Goal: Register for event/course

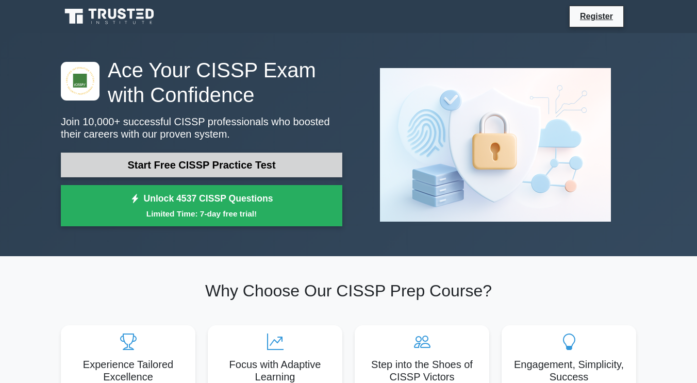
click at [280, 171] on link "Start Free CISSP Practice Test" at bounding box center [202, 165] width 282 height 25
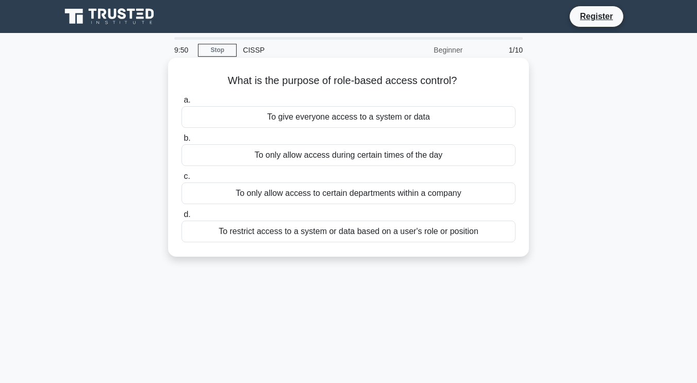
click at [335, 234] on div "To restrict access to a system or data based on a user's role or position" at bounding box center [349, 232] width 334 height 22
click at [182, 218] on input "d. To restrict access to a system or data based on a user's role or position" at bounding box center [182, 214] width 0 height 7
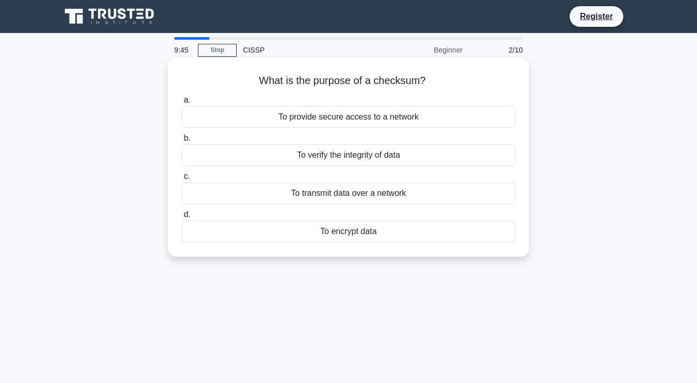
click at [352, 155] on div "To verify the integrity of data" at bounding box center [349, 155] width 334 height 22
click at [182, 142] on input "b. To verify the integrity of data" at bounding box center [182, 138] width 0 height 7
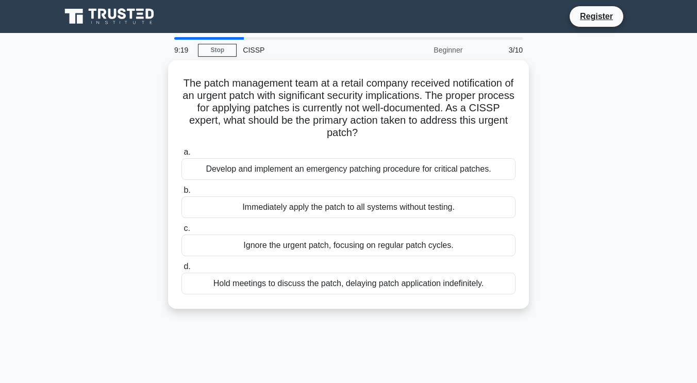
click at [46, 170] on main "9:19 Stop CISSP Beginner 3/10 The patch management team at a retail company rec…" at bounding box center [348, 295] width 697 height 524
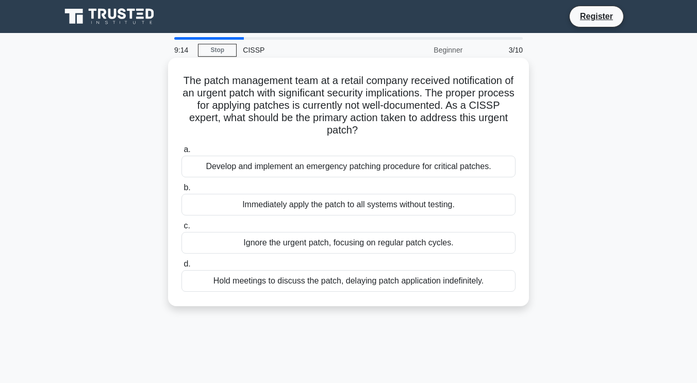
click at [264, 158] on div "Develop and implement an emergency patching procedure for critical patches." at bounding box center [349, 167] width 334 height 22
click at [182, 153] on input "a. Develop and implement an emergency patching procedure for critical patches." at bounding box center [182, 149] width 0 height 7
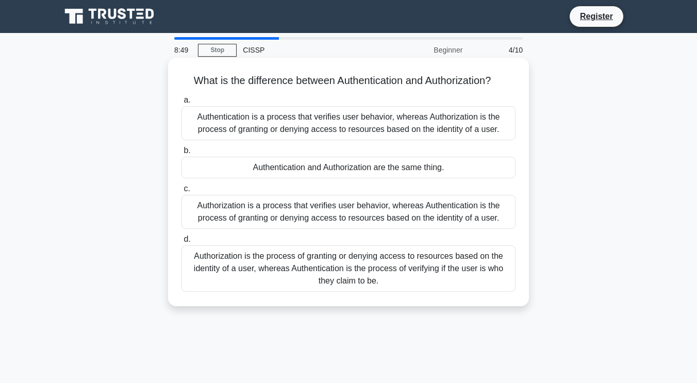
click at [372, 282] on div "Authorization is the process of granting or denying access to resources based o…" at bounding box center [349, 269] width 334 height 46
click at [182, 243] on input "d. Authorization is the process of granting or denying access to resources base…" at bounding box center [182, 239] width 0 height 7
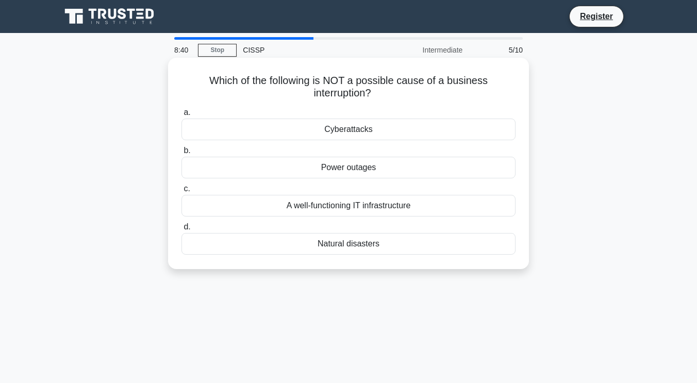
click at [350, 209] on div "A well-functioning IT infrastructure" at bounding box center [349, 206] width 334 height 22
click at [182, 192] on input "c. A well-functioning IT infrastructure" at bounding box center [182, 189] width 0 height 7
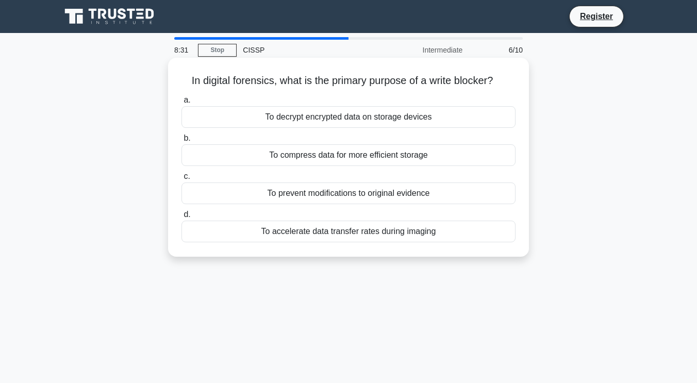
click at [347, 196] on div "To prevent modifications to original evidence" at bounding box center [349, 194] width 334 height 22
click at [182, 180] on input "c. To prevent modifications to original evidence" at bounding box center [182, 176] width 0 height 7
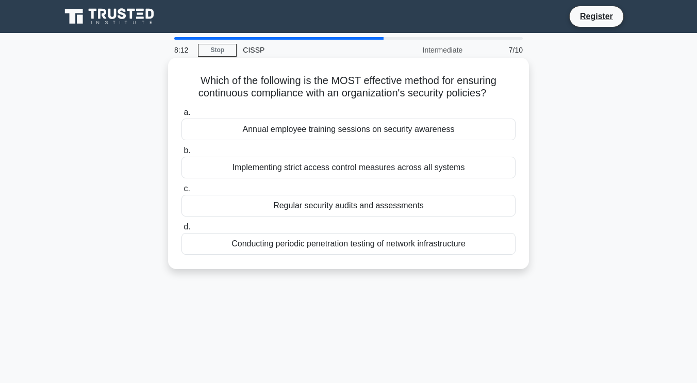
click at [356, 208] on div "Regular security audits and assessments" at bounding box center [349, 206] width 334 height 22
click at [182, 192] on input "c. Regular security audits and assessments" at bounding box center [182, 189] width 0 height 7
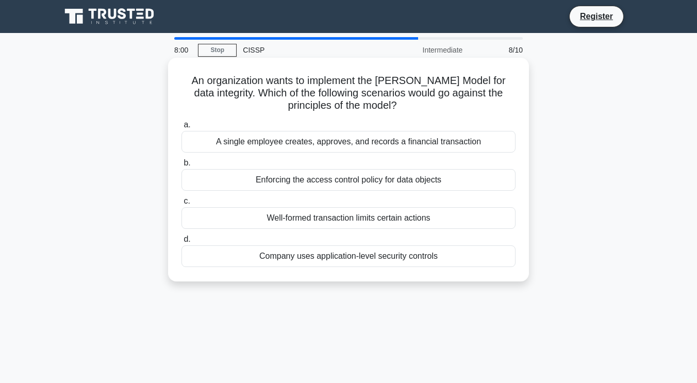
click at [349, 144] on div "A single employee creates, approves, and records a financial transaction" at bounding box center [349, 142] width 334 height 22
click at [182, 128] on input "a. A single employee creates, approves, and records a financial transaction" at bounding box center [182, 125] width 0 height 7
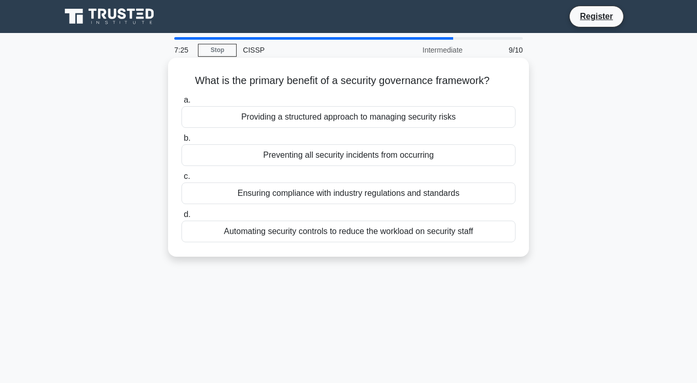
click at [320, 121] on div "Providing a structured approach to managing security risks" at bounding box center [349, 117] width 334 height 22
click at [182, 104] on input "a. Providing a structured approach to managing security risks" at bounding box center [182, 100] width 0 height 7
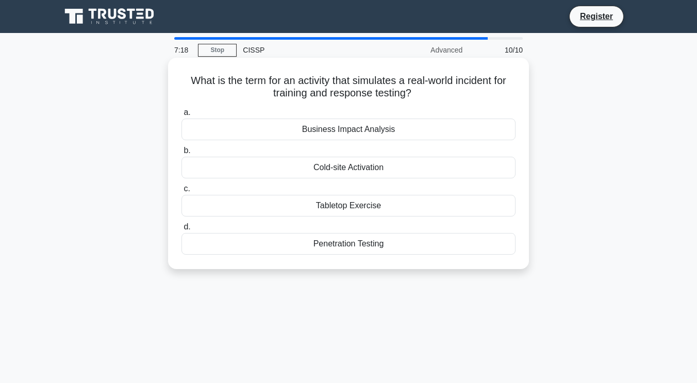
click at [339, 206] on div "Tabletop Exercise" at bounding box center [349, 206] width 334 height 22
click at [182, 192] on input "c. Tabletop Exercise" at bounding box center [182, 189] width 0 height 7
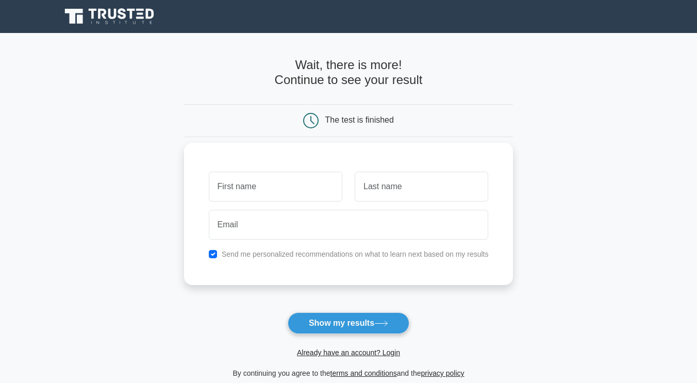
click at [303, 184] on input "text" at bounding box center [276, 187] width 134 height 30
type input "Divya"
click at [382, 203] on div at bounding box center [422, 187] width 146 height 38
click at [382, 189] on input "text" at bounding box center [422, 187] width 134 height 30
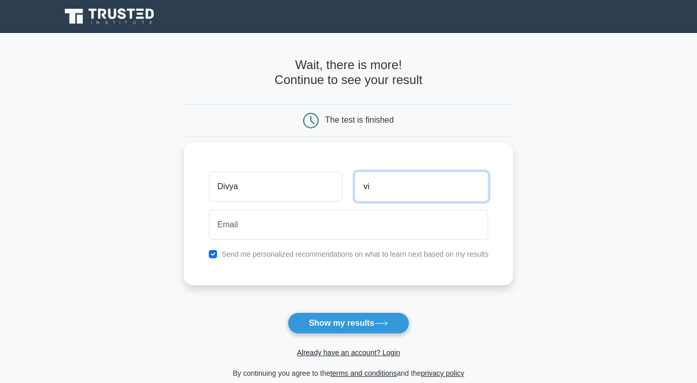
type input "vi"
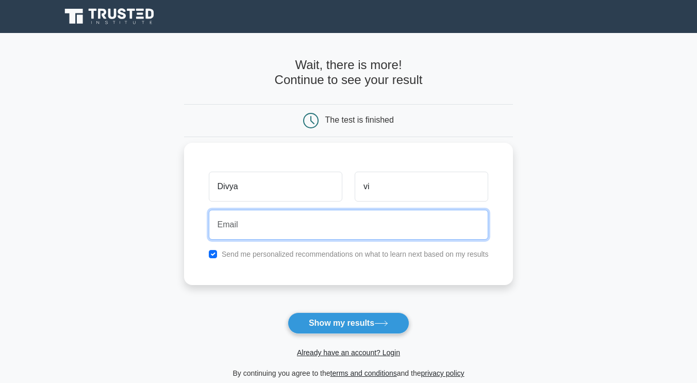
click at [346, 219] on input "email" at bounding box center [349, 225] width 280 height 30
type input "kvdivya@gmail.com"
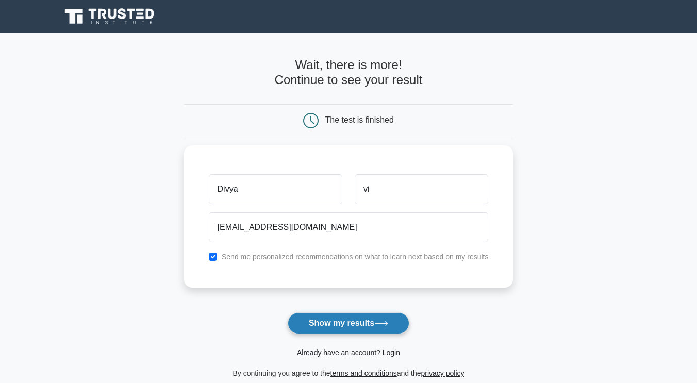
click at [356, 328] on button "Show my results" at bounding box center [349, 324] width 122 height 22
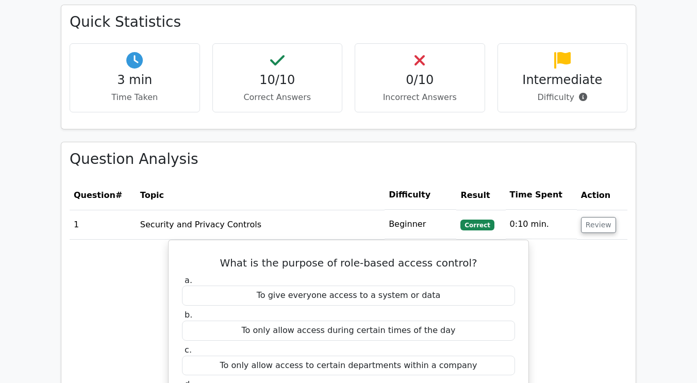
scroll to position [748, 0]
